Goal: Information Seeking & Learning: Learn about a topic

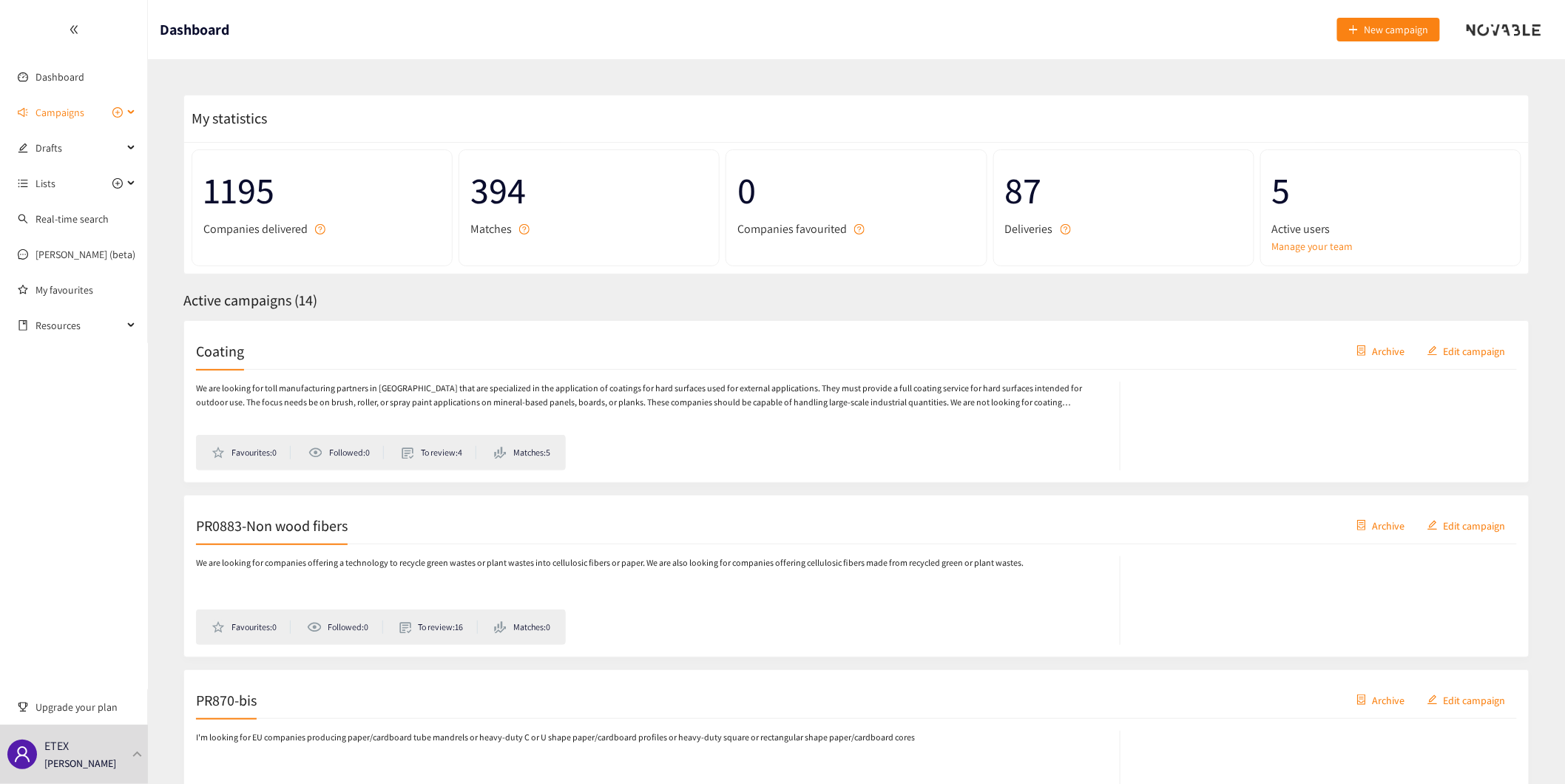
click at [132, 112] on div "Campaigns" at bounding box center [73, 112] width 147 height 30
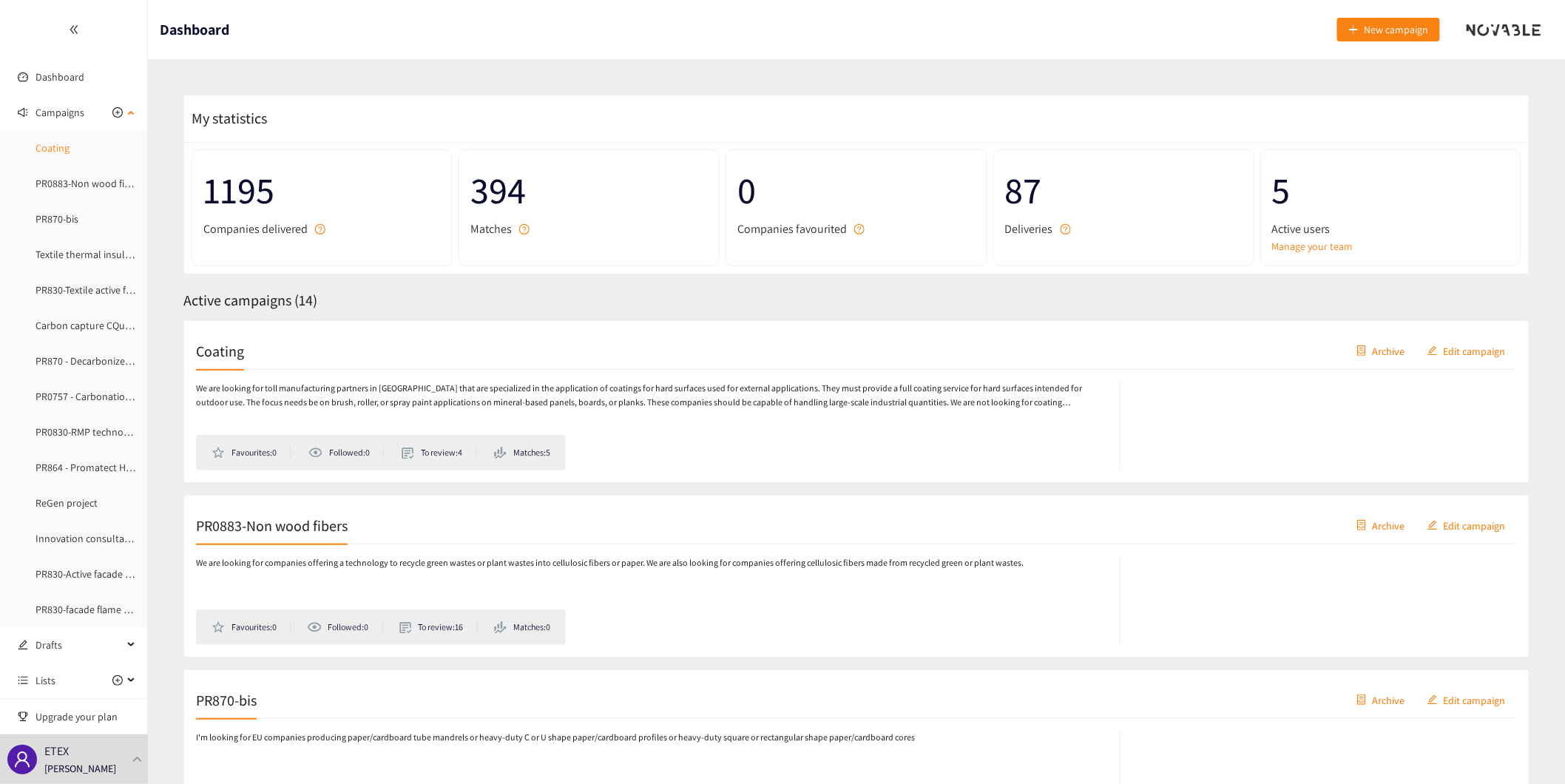
click at [48, 145] on link "Coating" at bounding box center [52, 147] width 34 height 14
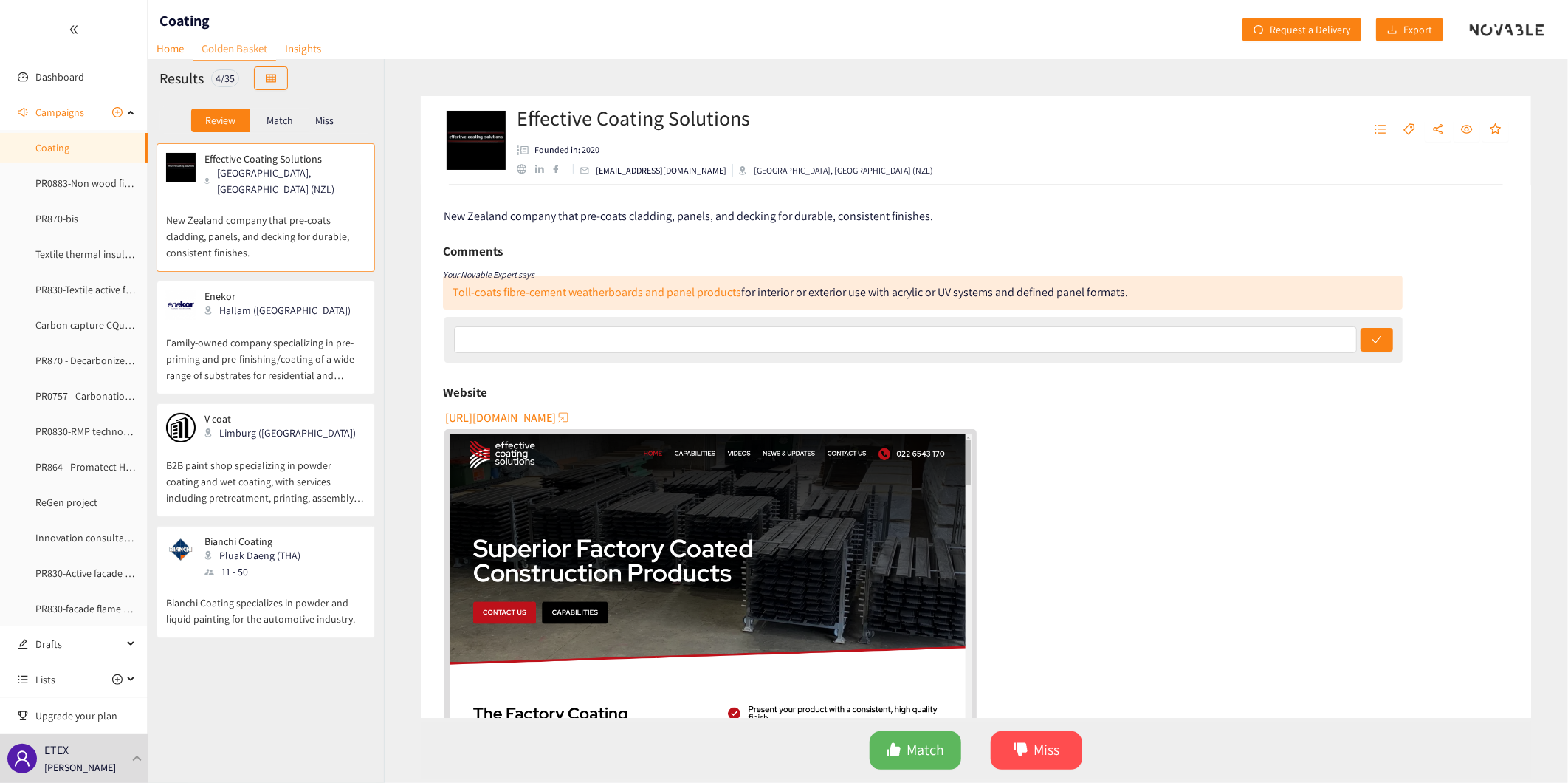
click at [305, 440] on div "V coat Limburg ([GEOGRAPHIC_DATA])" at bounding box center [266, 427] width 200 height 30
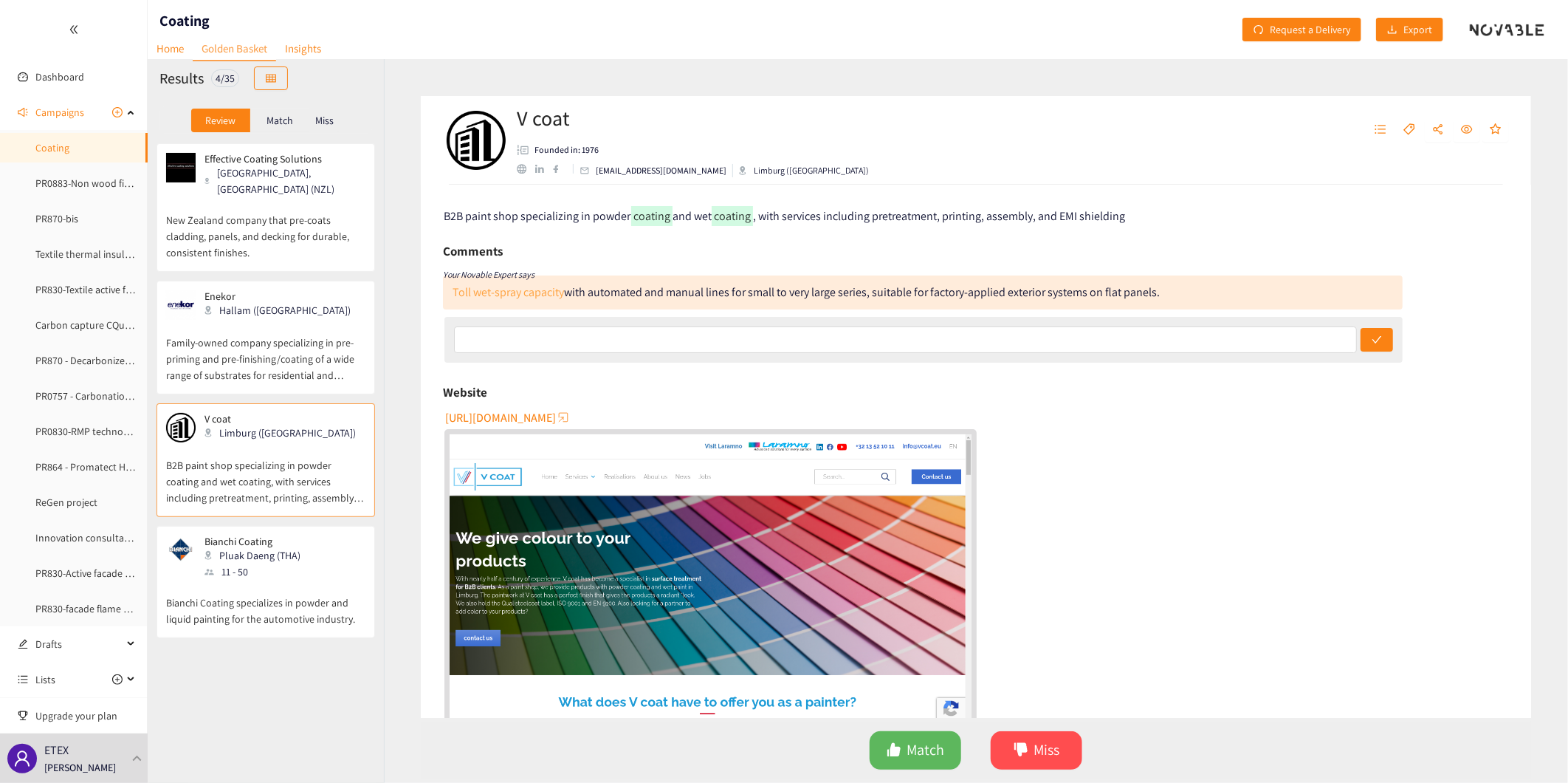
click at [522, 296] on link "Toll wet-spray capacity" at bounding box center [508, 292] width 111 height 15
click at [300, 574] on div "Bianchi Coating Pluak Daeng (THA) 11 - 50" at bounding box center [266, 557] width 200 height 44
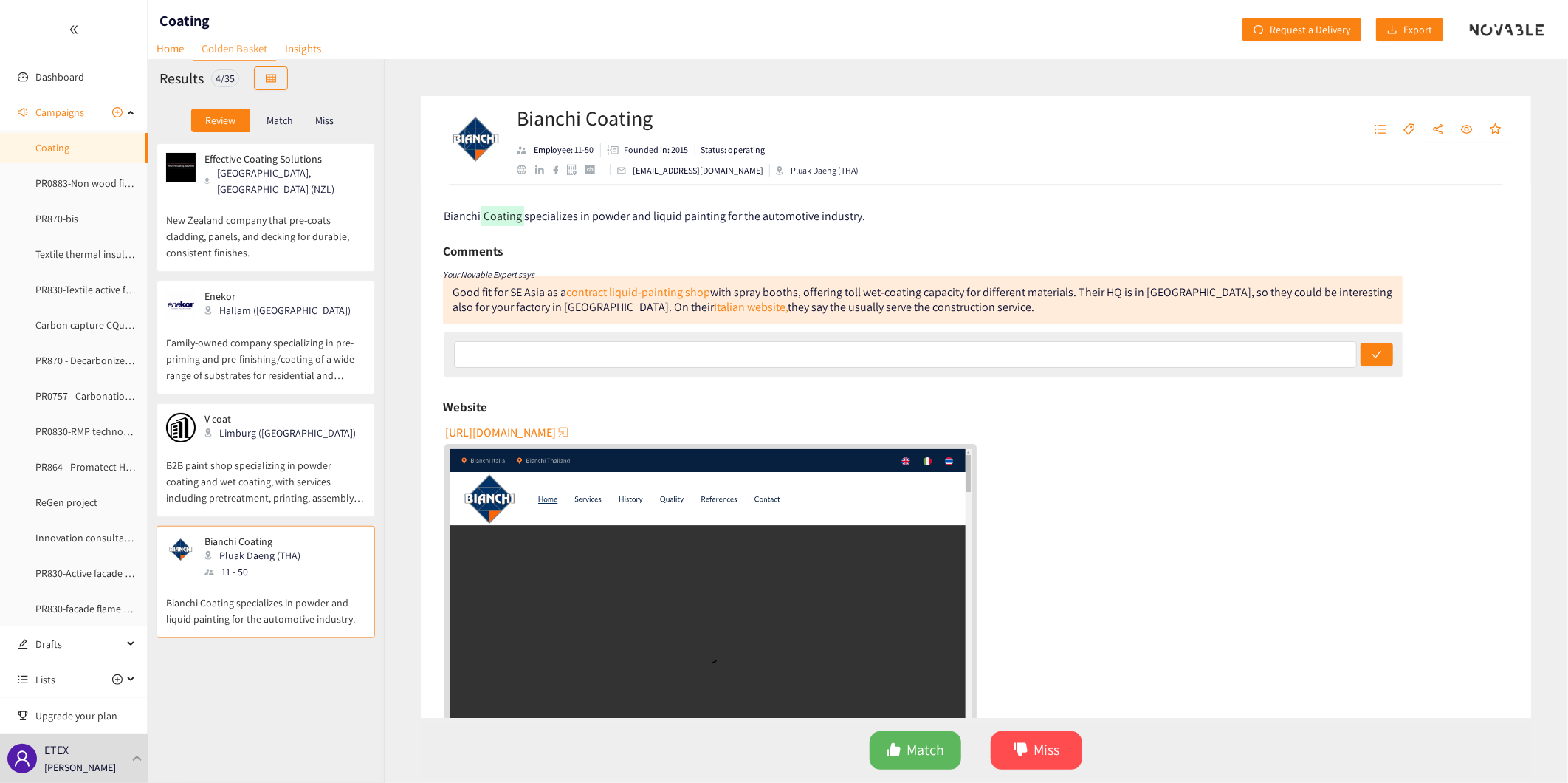
click at [556, 432] on span "[URL][DOMAIN_NAME]" at bounding box center [500, 432] width 111 height 18
click at [299, 238] on p "New Zealand company that pre-coats cladding, panels, and decking for durable, c…" at bounding box center [266, 228] width 200 height 63
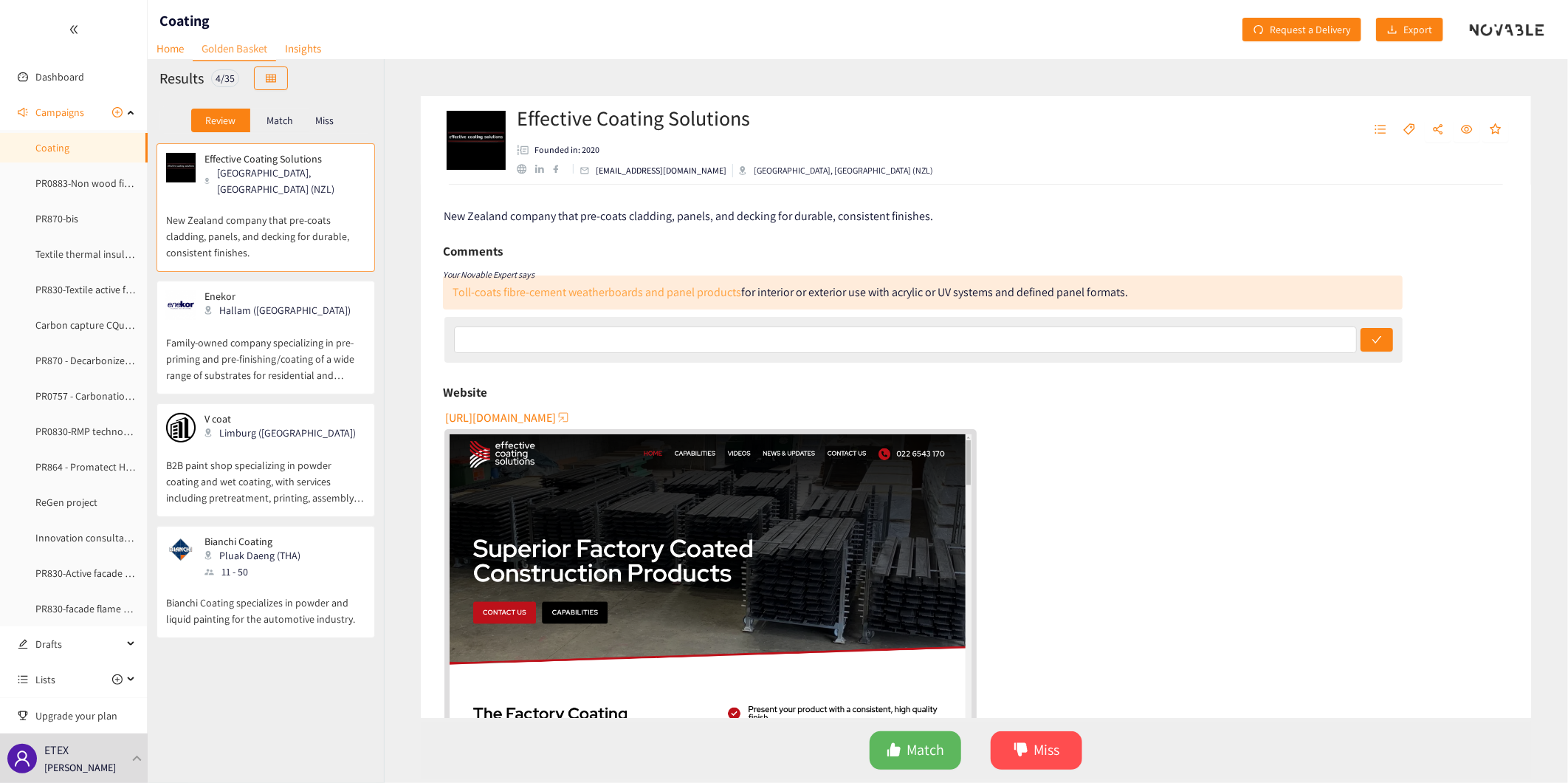
click at [640, 294] on link "Toll-coats fibre-cement weatherboards and panel products" at bounding box center [597, 292] width 289 height 15
click at [302, 352] on p "Family-owned company specializing in pre-priming and pre-finishing/coating of a…" at bounding box center [266, 351] width 200 height 63
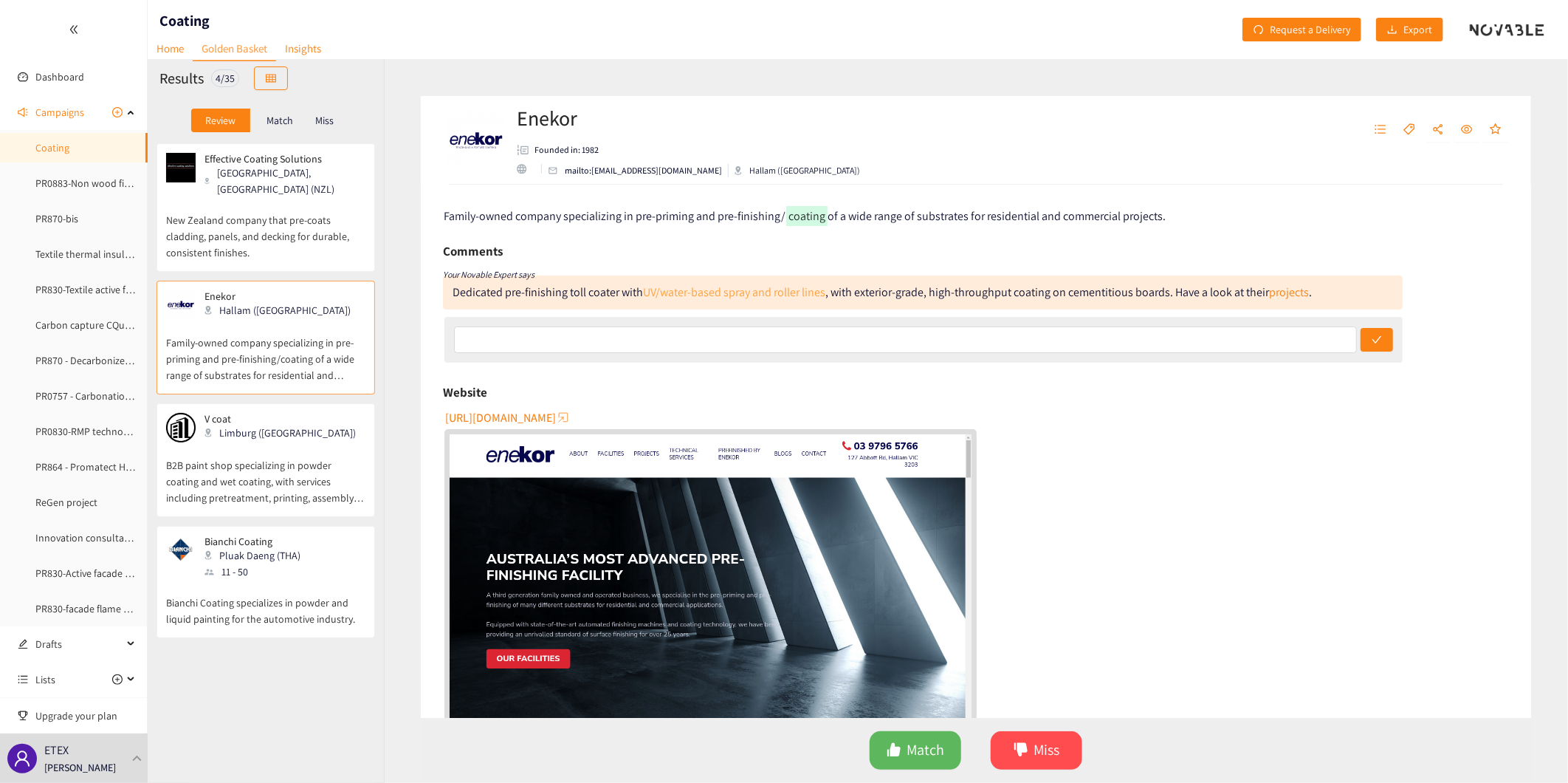
click at [719, 294] on link "UV/water-based spray and roller lines" at bounding box center [734, 292] width 182 height 15
